Goal: Navigation & Orientation: Find specific page/section

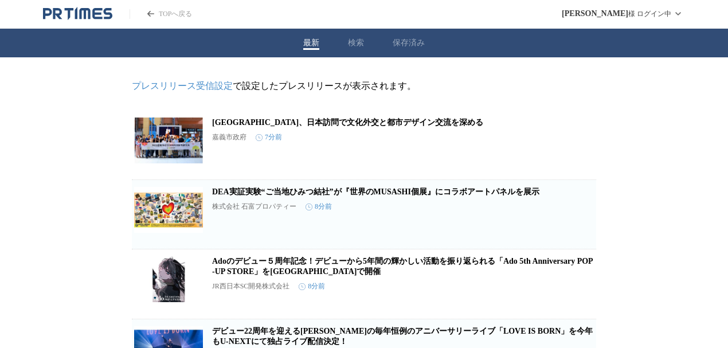
click at [75, 13] on icon "PR TIMESのトップページはこちら" at bounding box center [76, 13] width 2 height 12
click at [399, 42] on button "保存済み" at bounding box center [409, 43] width 32 height 10
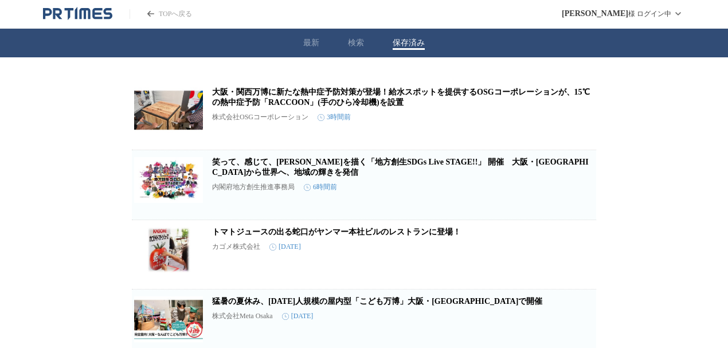
click at [315, 42] on button "最新" at bounding box center [311, 43] width 16 height 10
